Goal: Check status: Check status

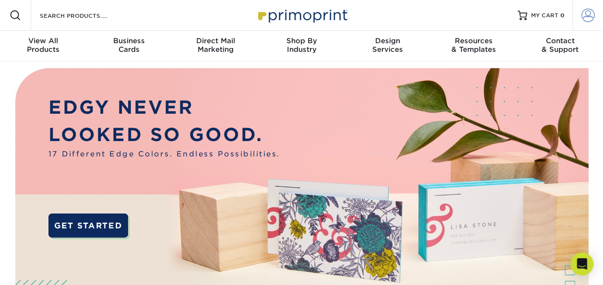
click at [585, 14] on span at bounding box center [587, 15] width 13 height 13
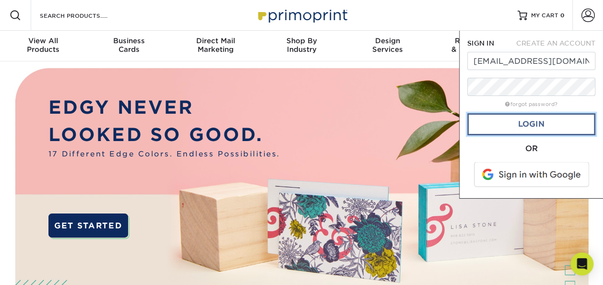
click at [536, 127] on link "Login" at bounding box center [531, 124] width 128 height 22
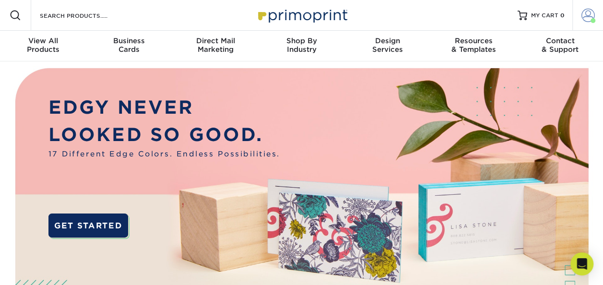
click at [585, 20] on span at bounding box center [587, 15] width 13 height 13
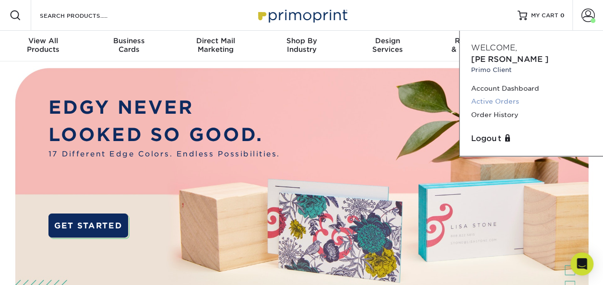
click at [494, 95] on link "Active Orders" at bounding box center [531, 101] width 120 height 13
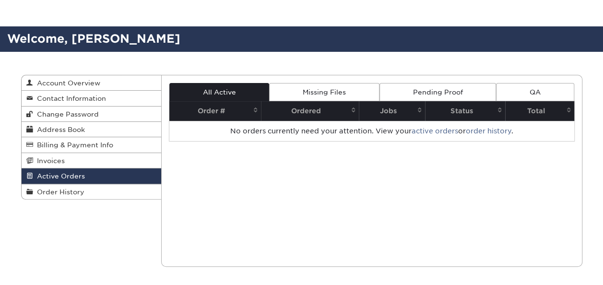
scroll to position [96, 0]
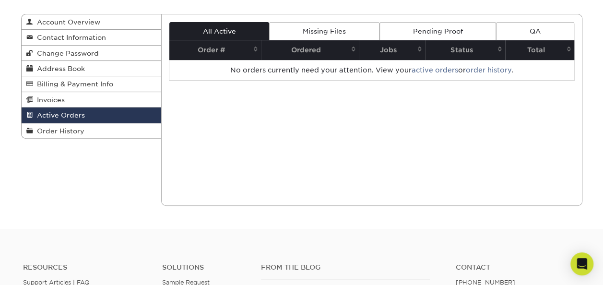
click at [468, 29] on link "Pending Proof" at bounding box center [437, 31] width 117 height 18
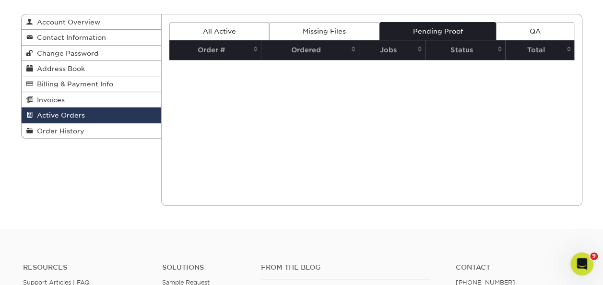
scroll to position [0, 0]
click at [514, 27] on link "QA" at bounding box center [535, 31] width 78 height 18
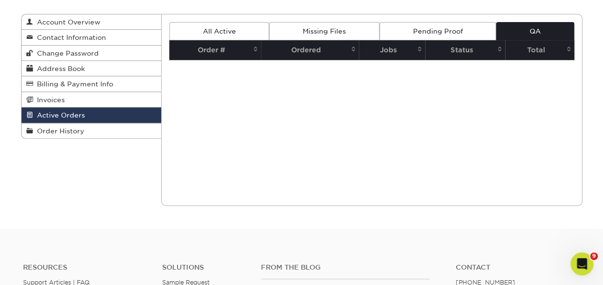
click at [318, 30] on link "Missing Files" at bounding box center [324, 31] width 110 height 18
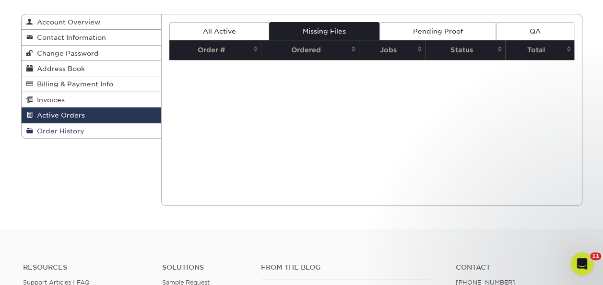
click at [62, 133] on span "Order History" at bounding box center [58, 131] width 51 height 8
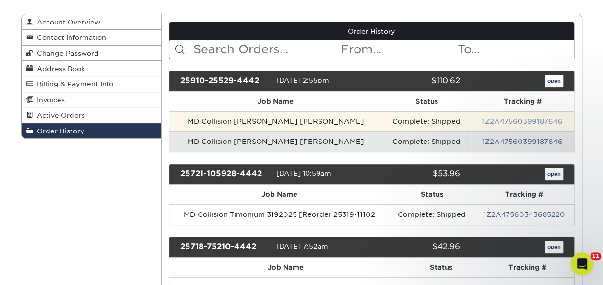
click at [499, 120] on link "1Z2A47560399187646" at bounding box center [522, 121] width 81 height 8
